Goal: Find contact information: Find contact information

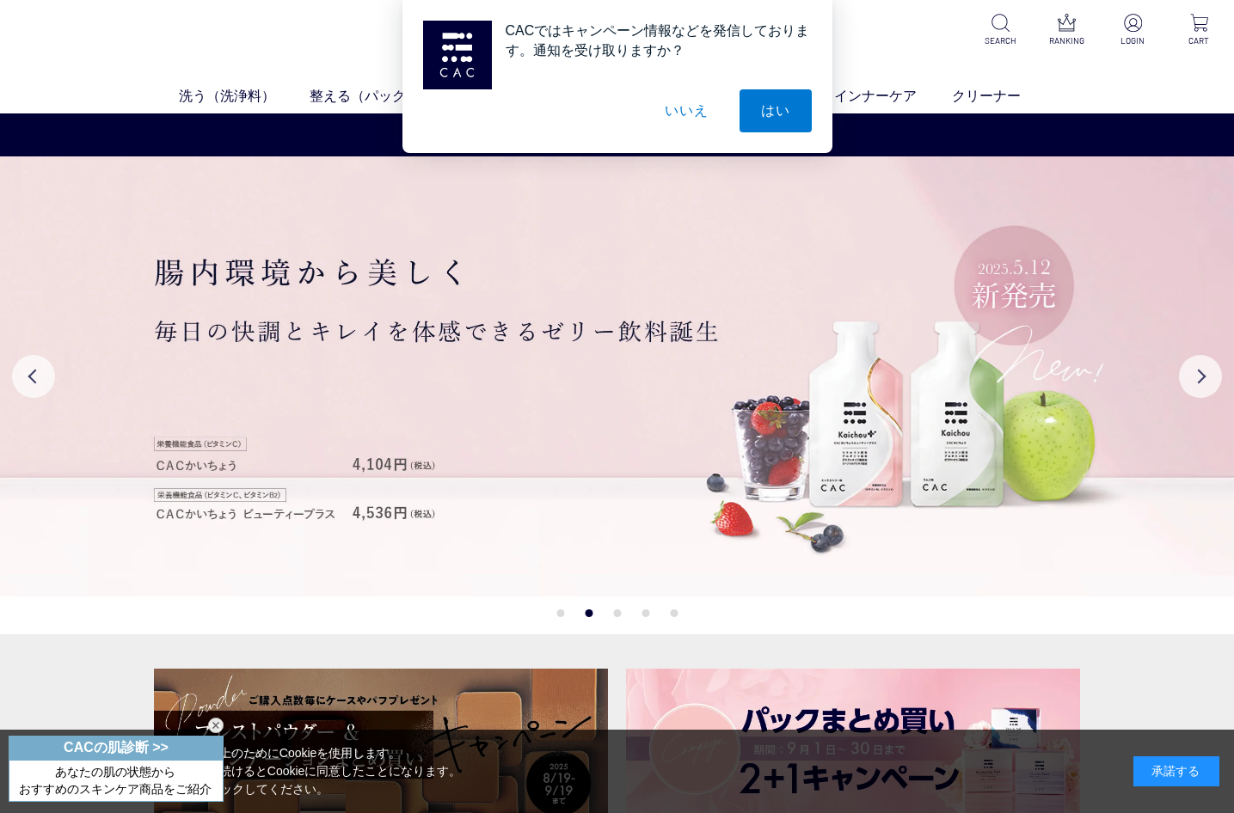
click at [248, 36] on div "CACではキャンペーン情報などを発信しております。通知を受け取りますか？ はい いいえ" at bounding box center [617, 76] width 1234 height 153
click at [759, 108] on button "はい" at bounding box center [775, 110] width 72 height 43
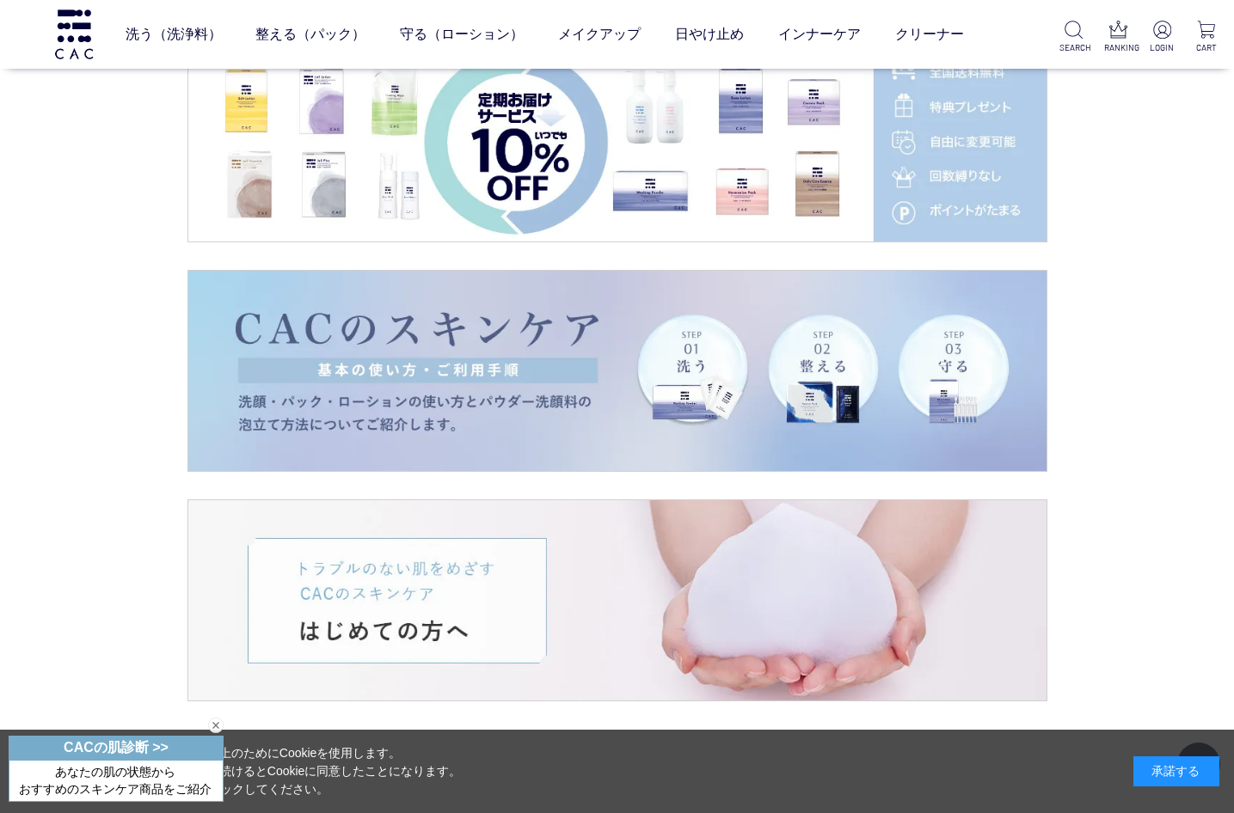
scroll to position [3725, 0]
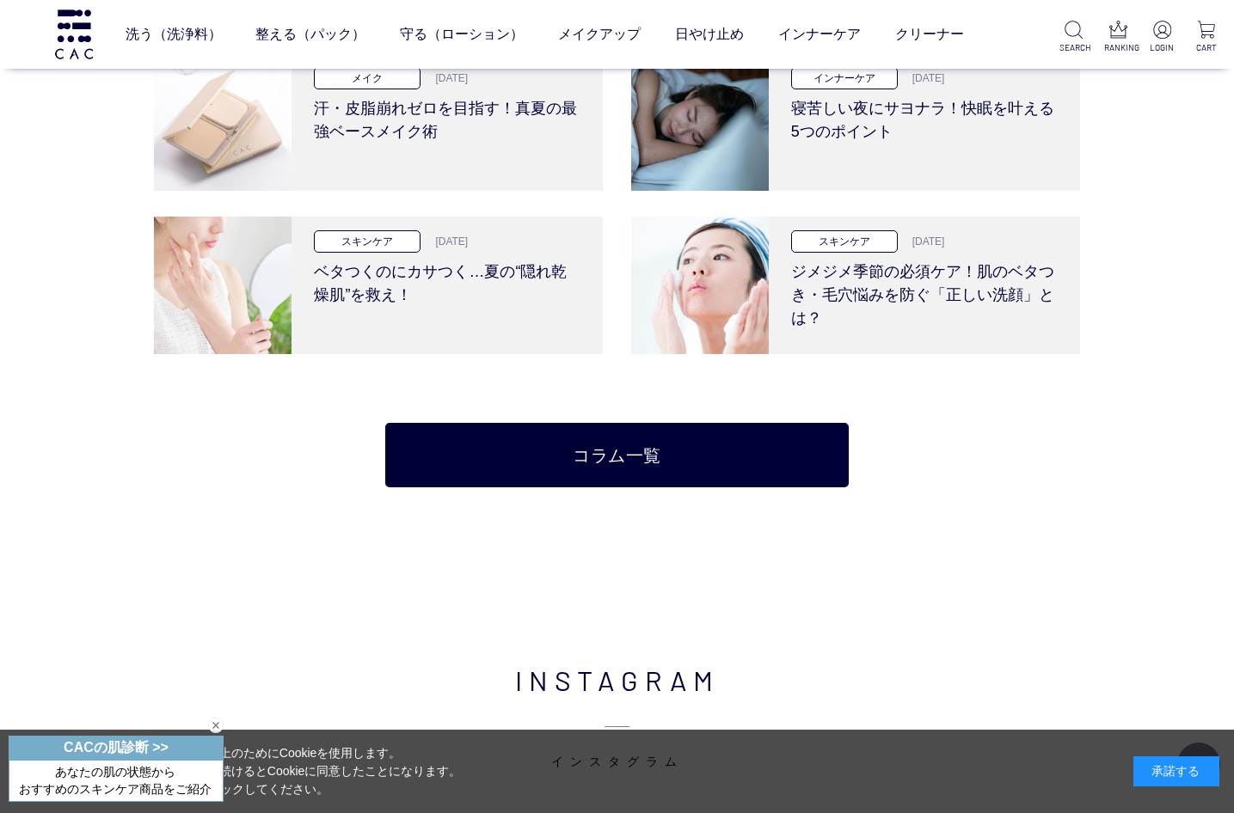
click at [214, 725] on div "閉じる" at bounding box center [215, 725] width 15 height 15
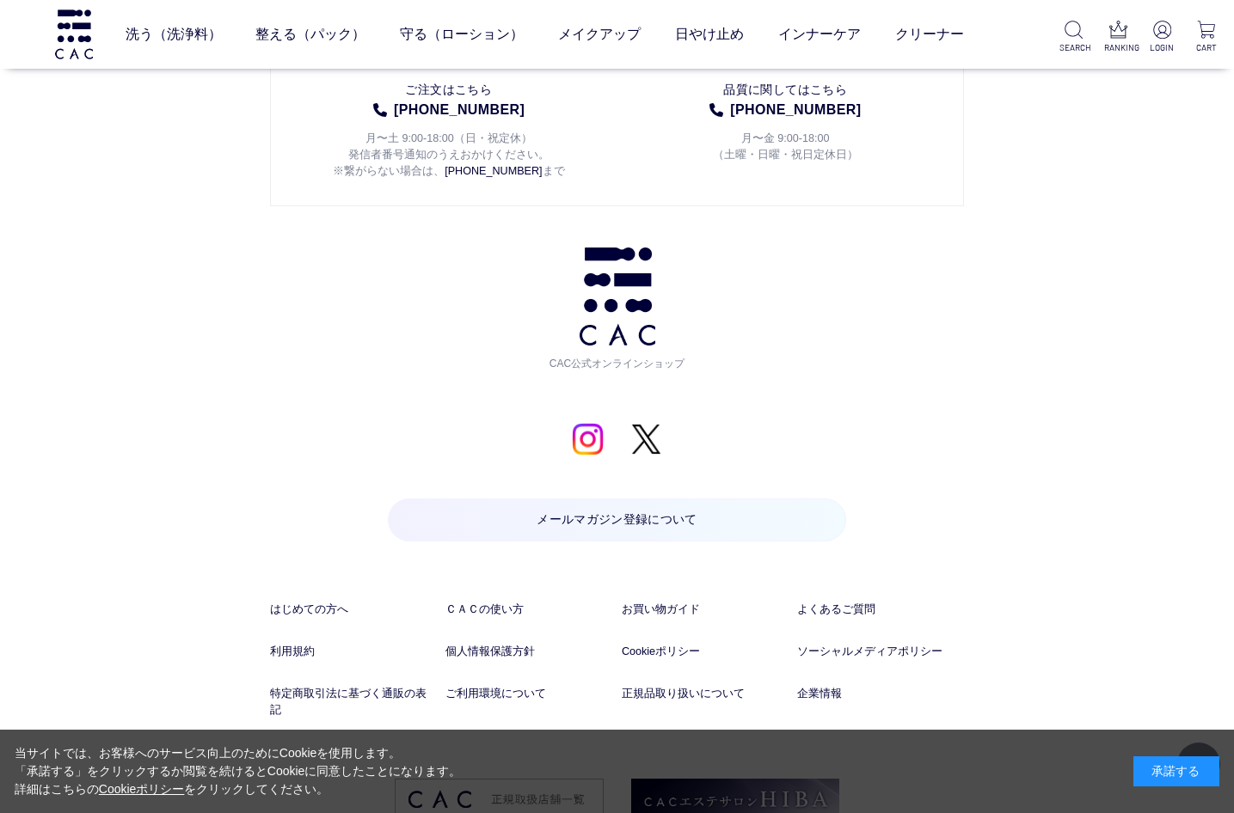
scroll to position [8676, 0]
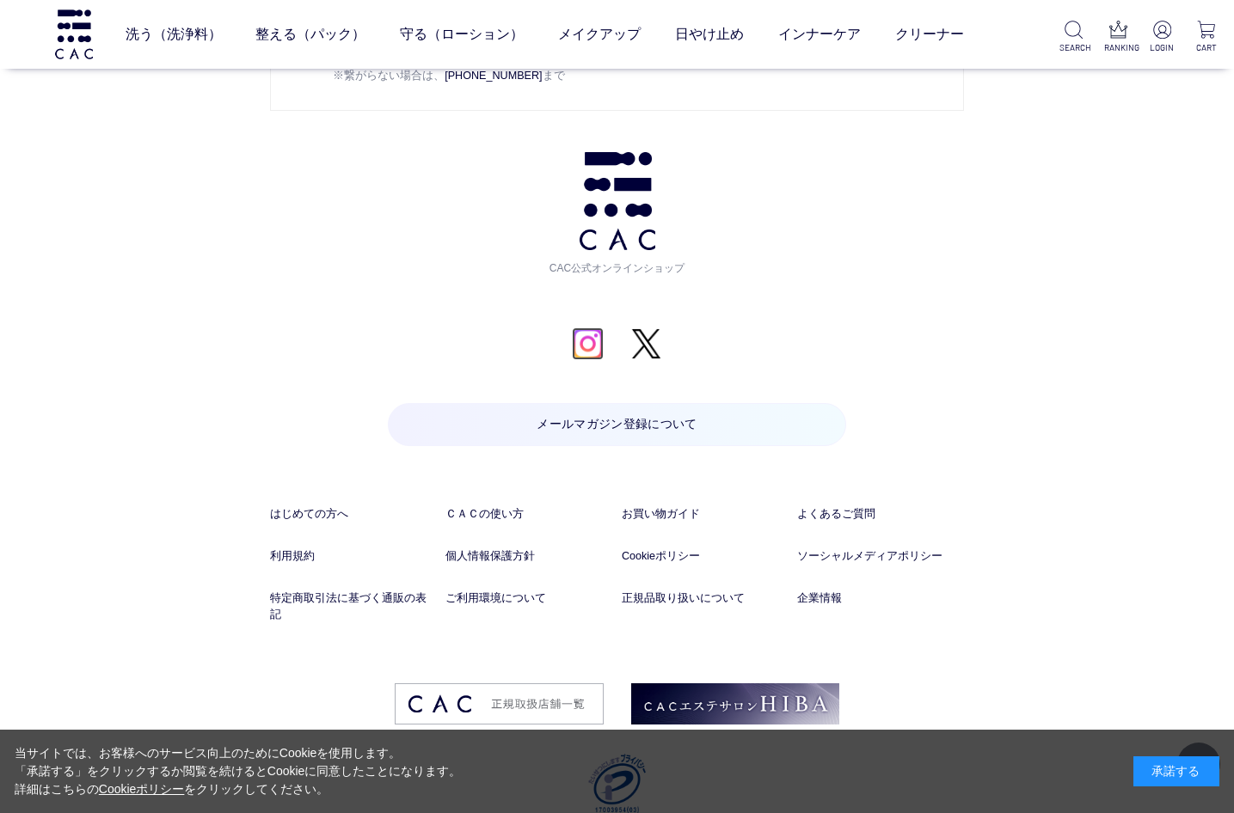
click at [595, 328] on img at bounding box center [588, 344] width 33 height 33
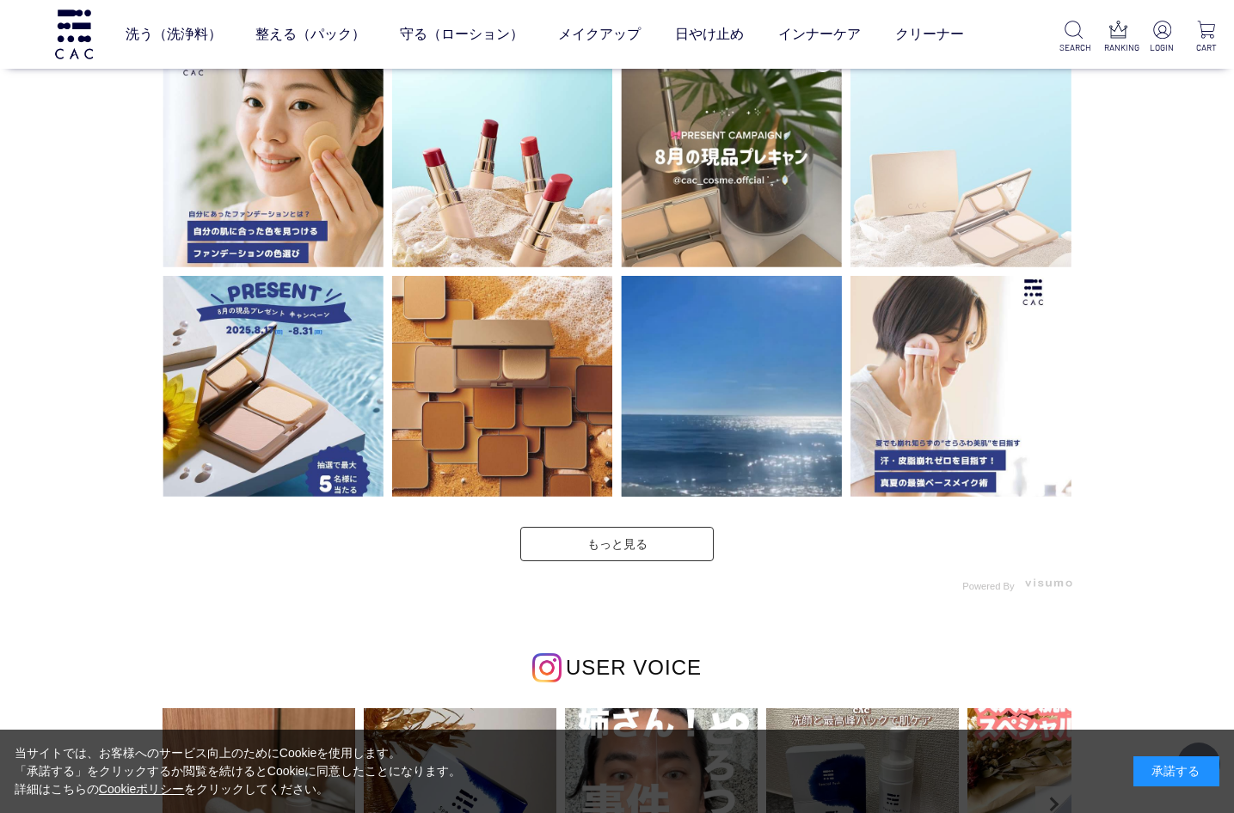
scroll to position [4585, 0]
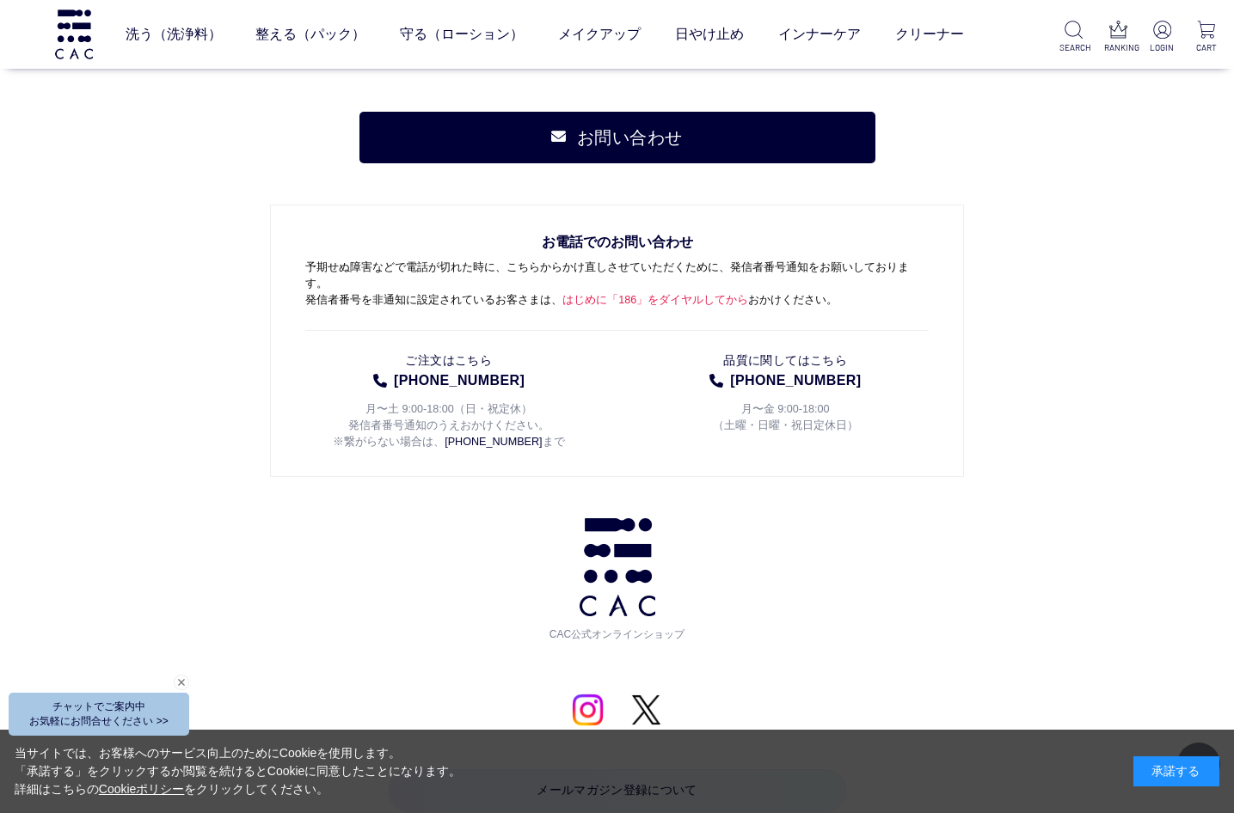
scroll to position [8676, 0]
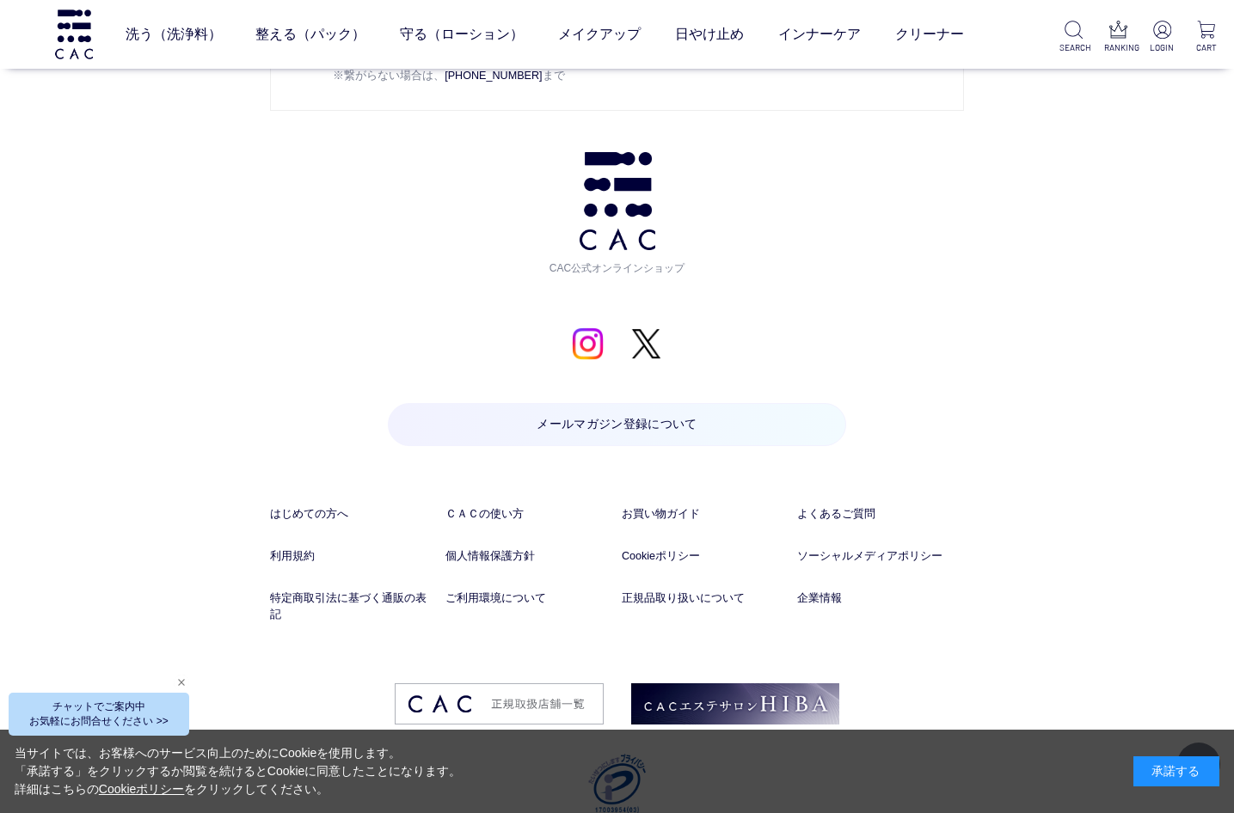
click at [184, 681] on div "閉じる" at bounding box center [181, 682] width 15 height 15
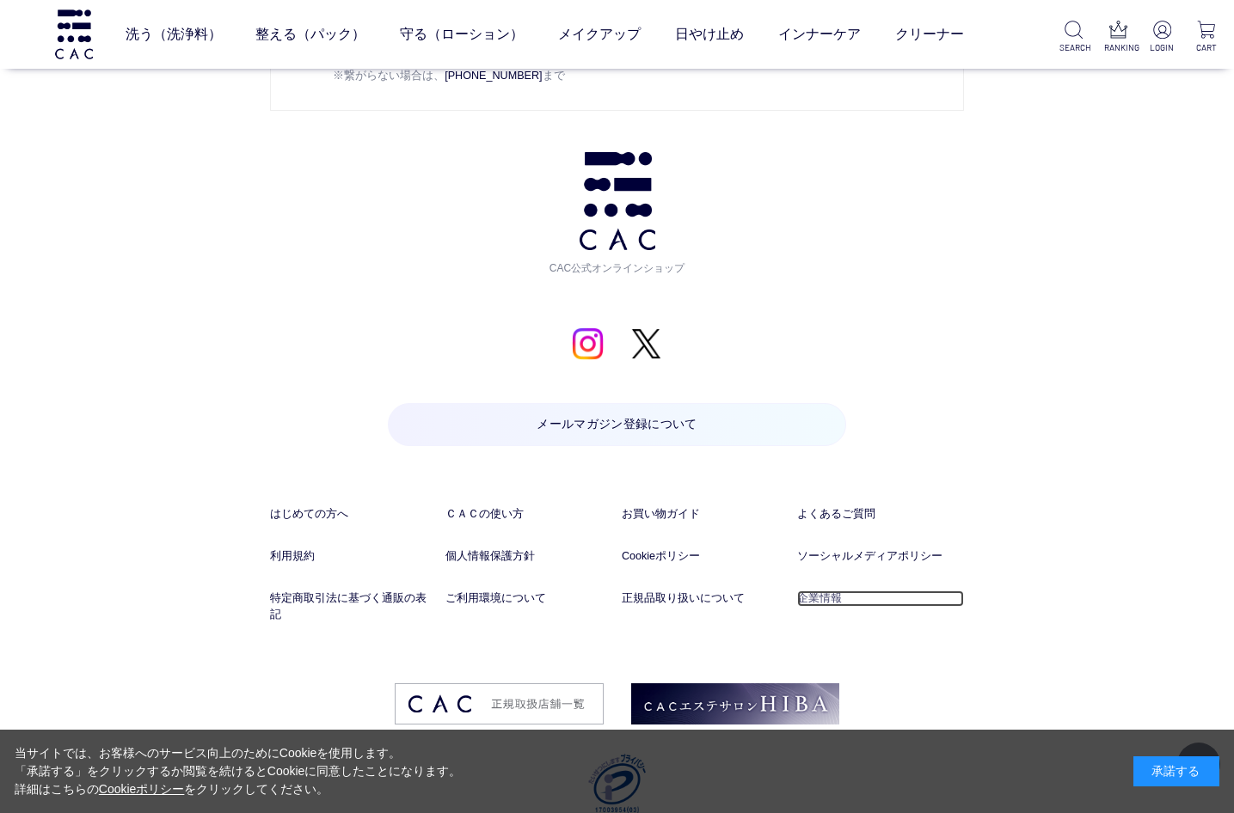
click at [812, 591] on link "企業情報" at bounding box center [880, 599] width 167 height 16
click at [398, 591] on link "特定商取引法に基づく通販の表記" at bounding box center [353, 607] width 167 height 33
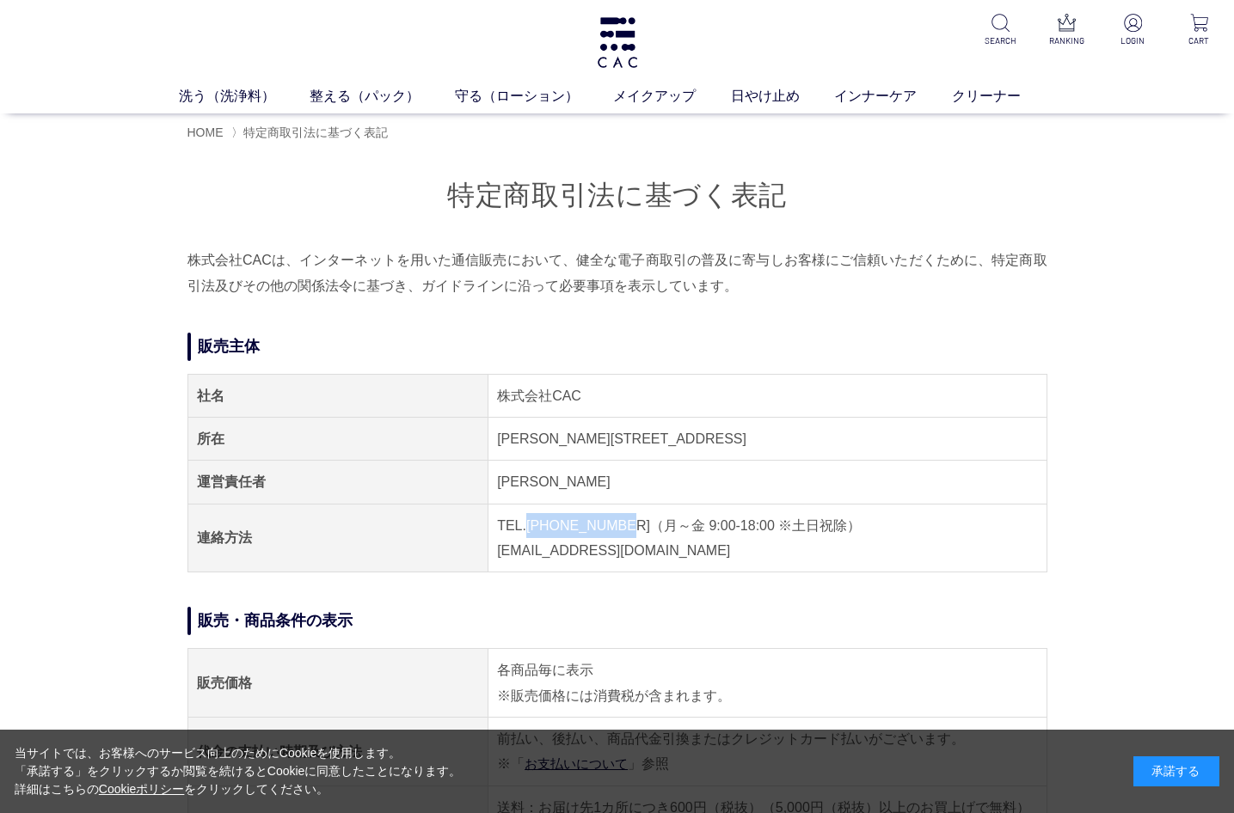
drag, startPoint x: 616, startPoint y: 527, endPoint x: 530, endPoint y: 524, distance: 86.0
click at [530, 524] on td "TEL.04-7153-3348（月～金 9:00-18:00 ※土日祝除） E-MAIL.acc@cac-cosme.co.jp" at bounding box center [767, 538] width 558 height 69
copy td "04-7153-3348"
drag, startPoint x: 707, startPoint y: 444, endPoint x: 685, endPoint y: 481, distance: 42.8
click at [706, 444] on td "千葉県流山市東初石2-186" at bounding box center [767, 439] width 558 height 43
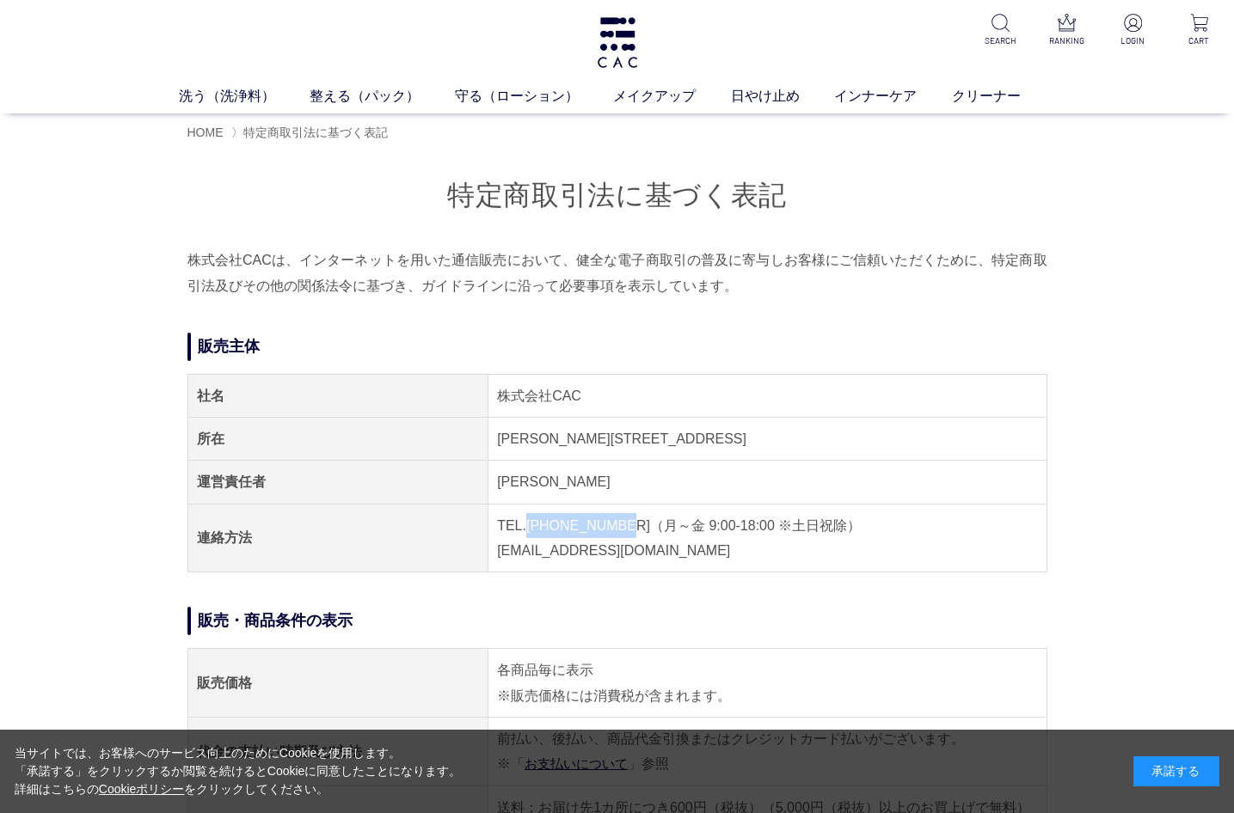
drag, startPoint x: 617, startPoint y: 530, endPoint x: 527, endPoint y: 521, distance: 90.8
click at [527, 521] on td "TEL.04-7153-3348（月～金 9:00-18:00 ※土日祝除） E-MAIL.acc@cac-cosme.co.jp" at bounding box center [767, 538] width 558 height 69
copy td "04-7153-3348"
click at [937, 370] on div "販売主体 社名 株式会社CAC 所在 千葉県流山市東初石2-186 運営責任者 笹田 幸司 連絡方法 TEL.04-7153-3348（月～金 9:00-18…" at bounding box center [617, 453] width 860 height 241
click at [601, 46] on img at bounding box center [617, 42] width 45 height 51
